Goal: Communication & Community: Answer question/provide support

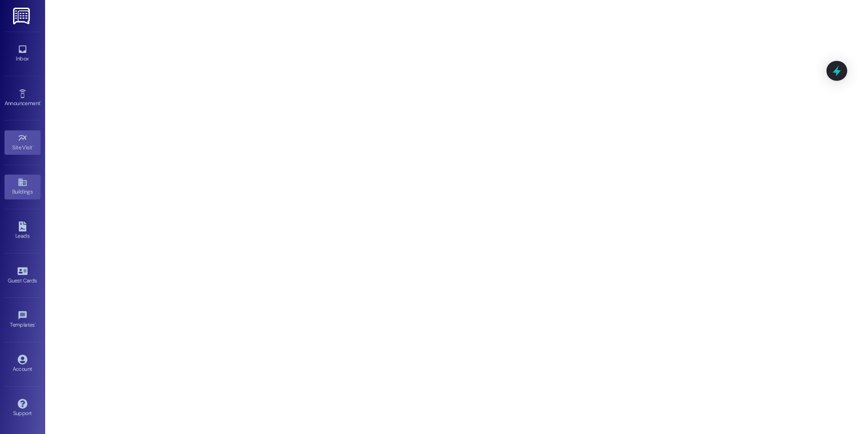
click at [21, 186] on icon at bounding box center [23, 182] width 10 height 10
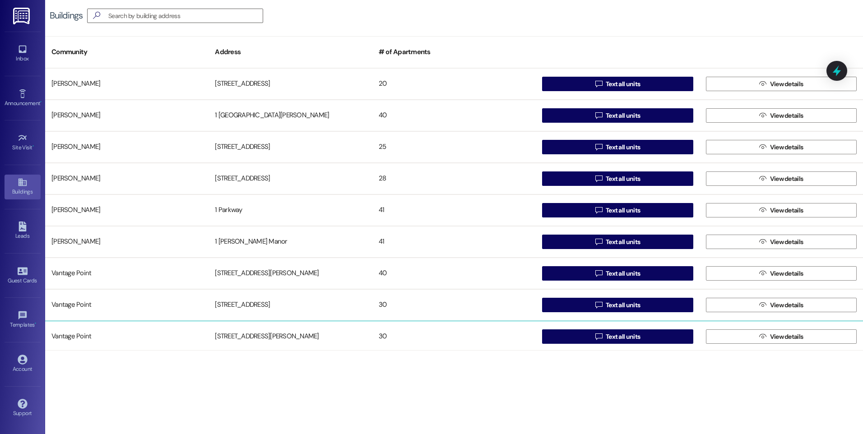
click at [292, 335] on div "[STREET_ADDRESS][PERSON_NAME]" at bounding box center [289, 337] width 163 height 18
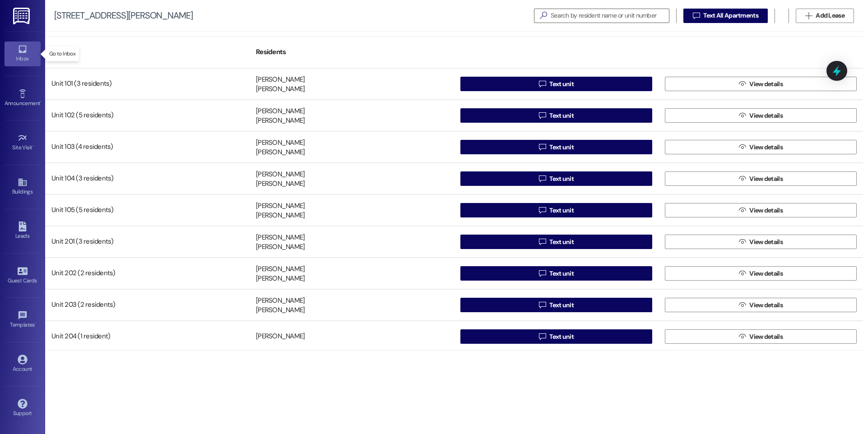
click at [25, 51] on icon at bounding box center [22, 50] width 8 height 8
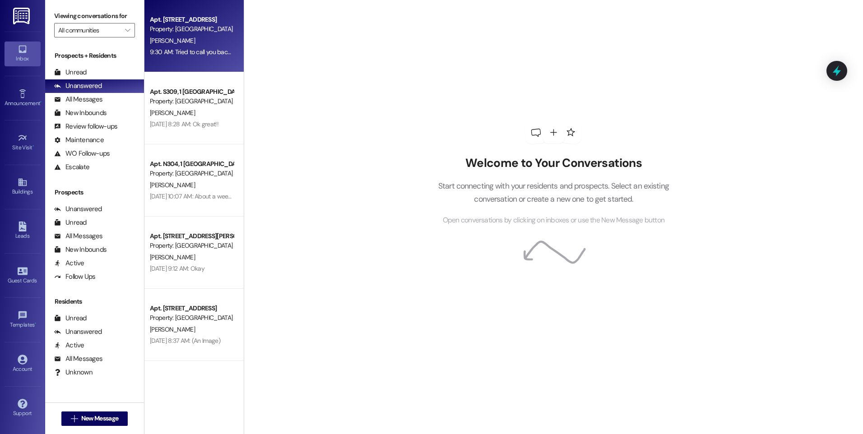
click at [189, 41] on div "[PERSON_NAME]" at bounding box center [191, 40] width 85 height 11
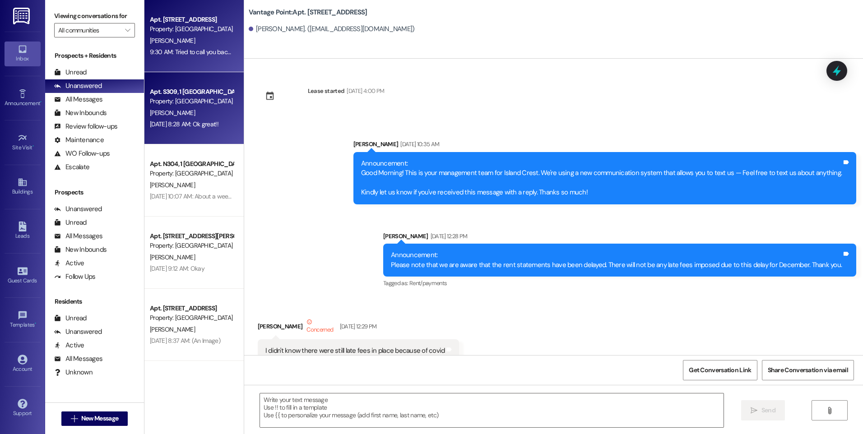
scroll to position [40488, 0]
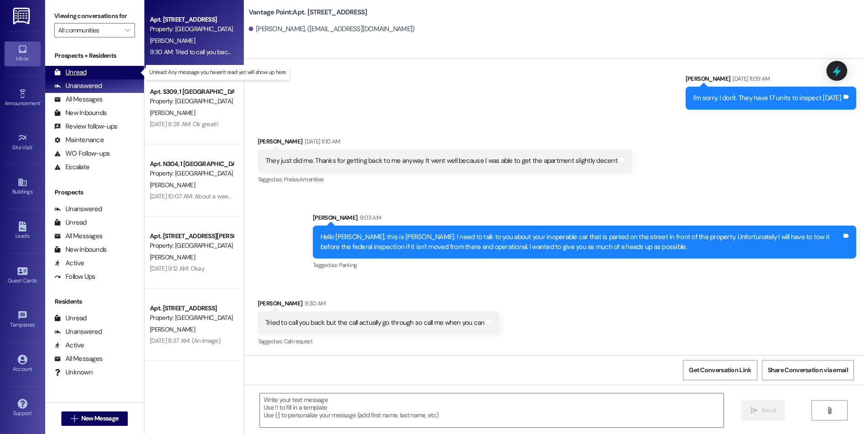
click at [95, 68] on div "Unread (0)" at bounding box center [94, 73] width 99 height 14
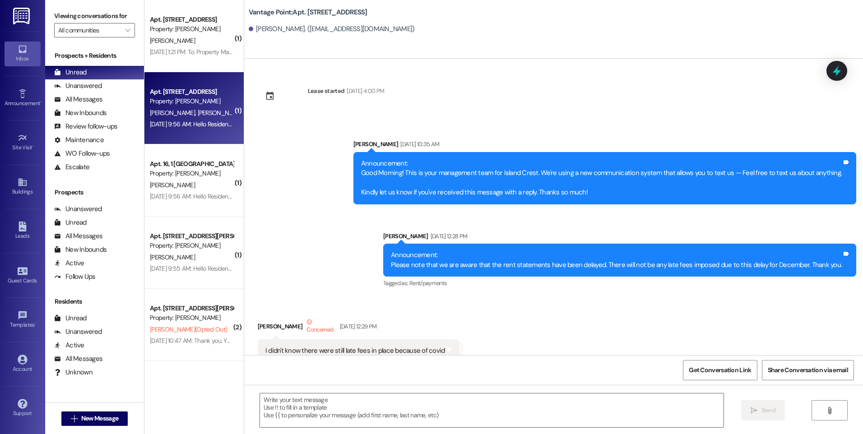
scroll to position [40488, 0]
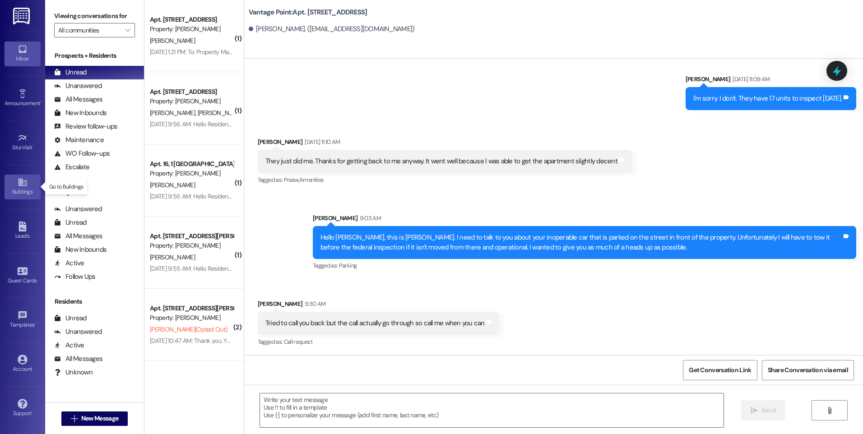
click at [23, 186] on icon at bounding box center [23, 182] width 10 height 10
